Goal: Task Accomplishment & Management: Manage account settings

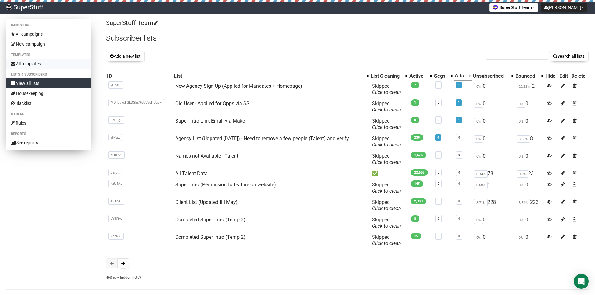
click at [30, 60] on link "All templates" at bounding box center [48, 64] width 85 height 10
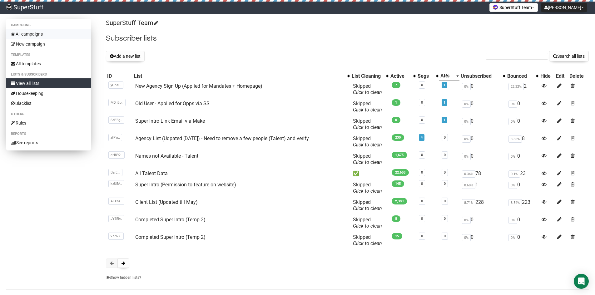
click at [47, 33] on link "All campaigns" at bounding box center [48, 34] width 85 height 10
drag, startPoint x: 122, startPoint y: 57, endPoint x: 145, endPoint y: 102, distance: 51.2
click at [145, 102] on div "SuperStuff Team Subscriber lists Add a new list Search all lists List name Sing…" at bounding box center [347, 151] width 483 height 265
click at [152, 175] on link "All Talent Data" at bounding box center [151, 174] width 33 height 6
click at [136, 58] on button "Add a new list" at bounding box center [125, 56] width 39 height 11
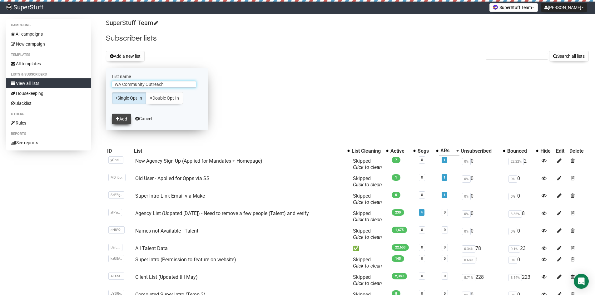
type input "WA Community Outreach"
click at [121, 119] on button "Add" at bounding box center [121, 119] width 19 height 11
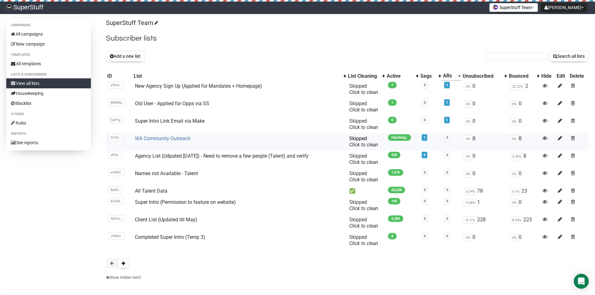
click at [147, 140] on link "WA Community Outreach" at bounding box center [163, 139] width 56 height 6
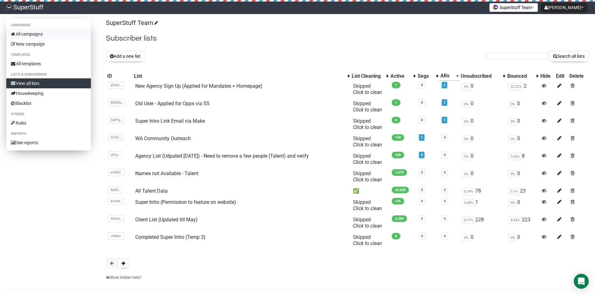
click at [42, 36] on link "All campaigns" at bounding box center [48, 34] width 85 height 10
